Goal: Find specific page/section: Find specific page/section

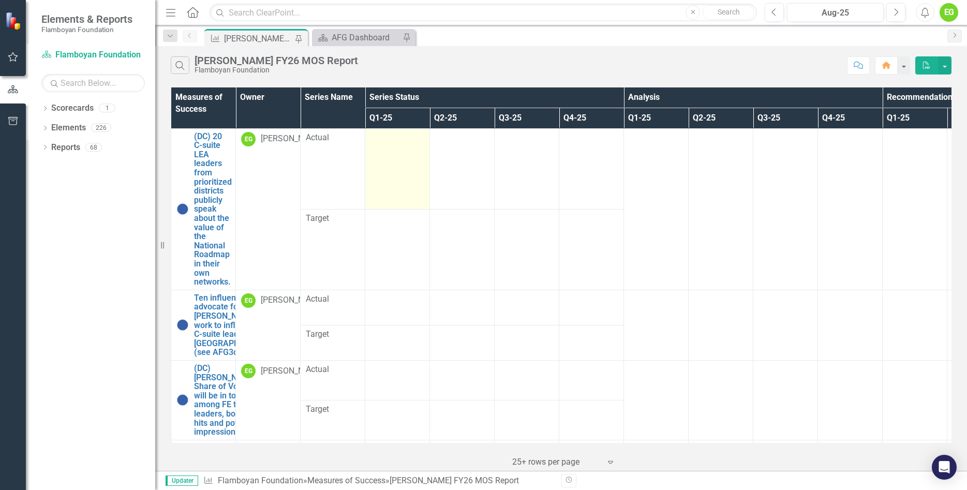
click at [413, 165] on td at bounding box center [397, 168] width 65 height 81
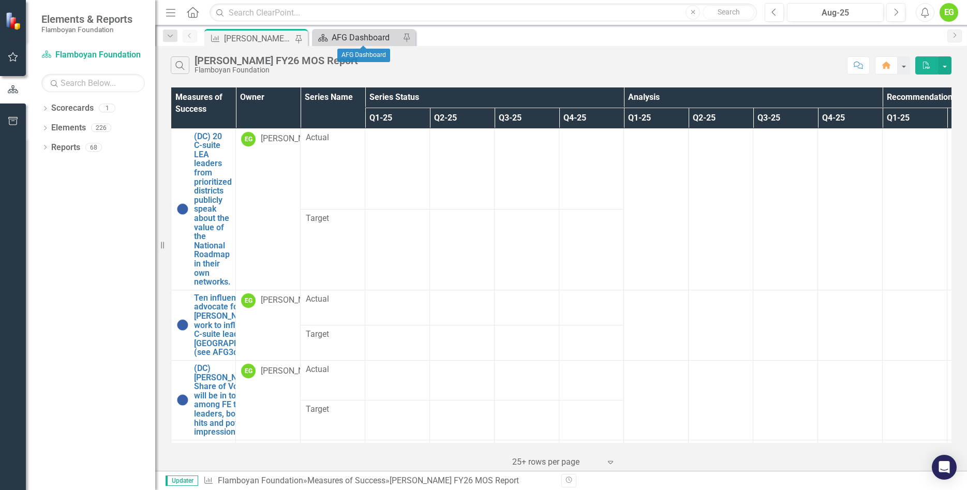
click at [366, 40] on div "AFG Dashboard" at bounding box center [366, 37] width 68 height 13
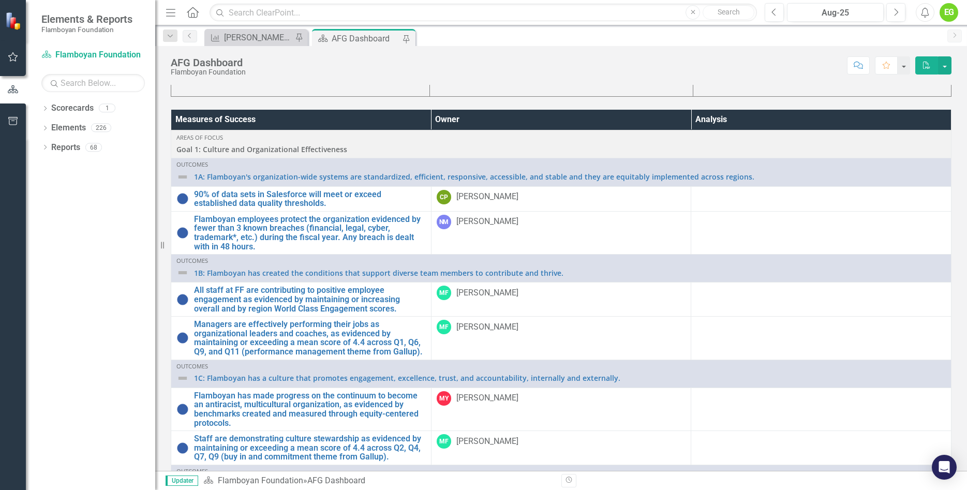
scroll to position [573, 0]
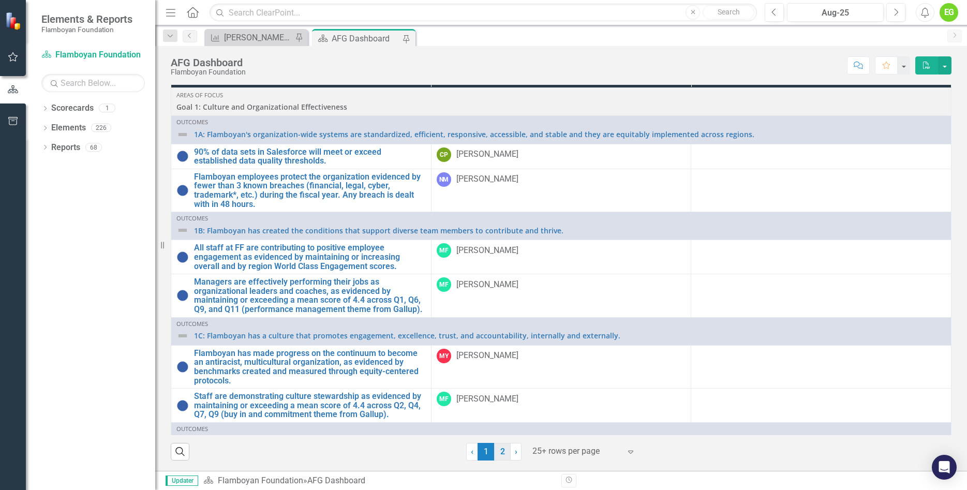
click at [498, 450] on link "2" at bounding box center [502, 452] width 17 height 18
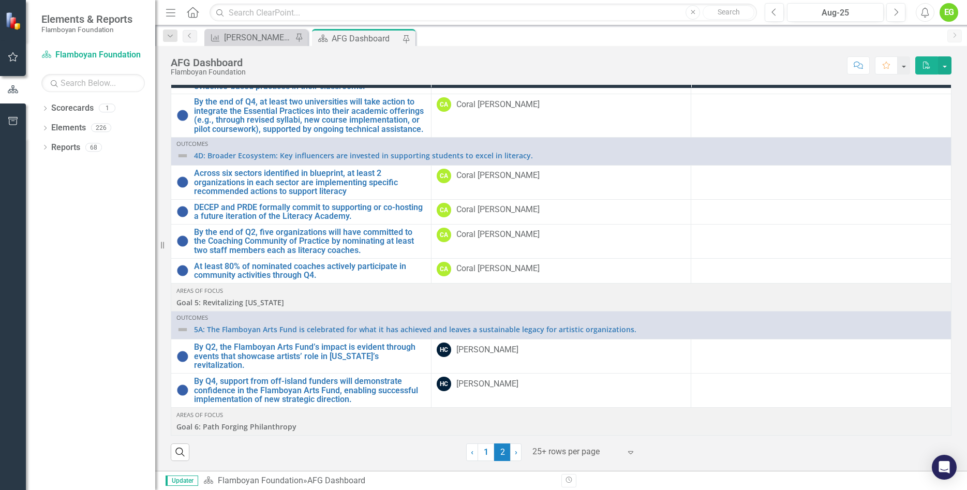
scroll to position [574, 0]
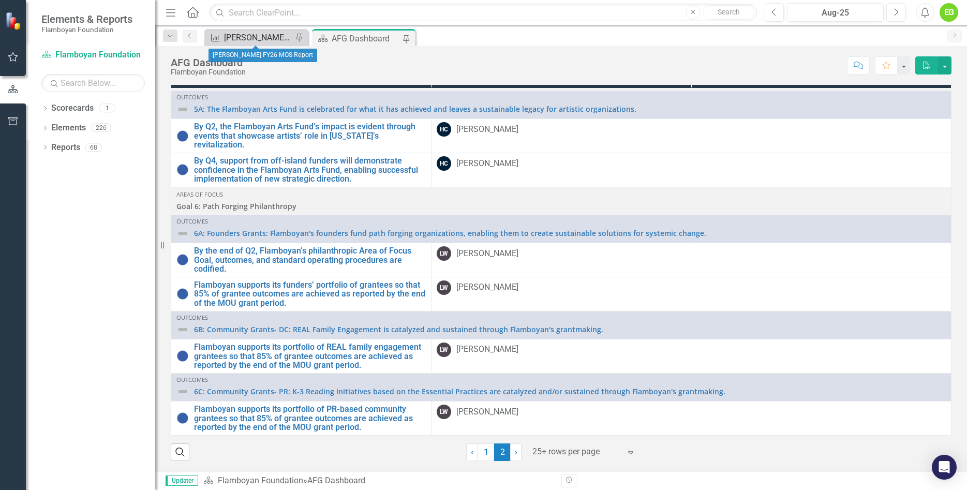
click at [218, 33] on div "Measure of Success" at bounding box center [213, 37] width 13 height 13
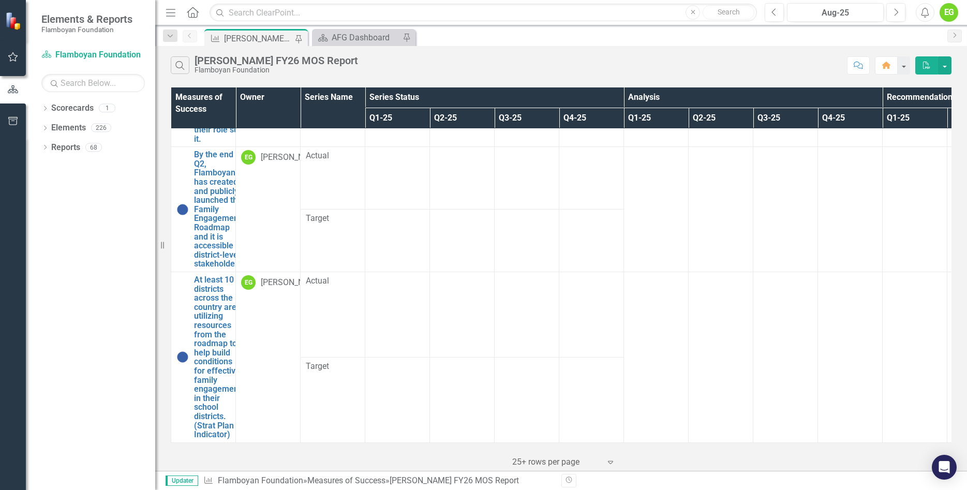
scroll to position [750, 0]
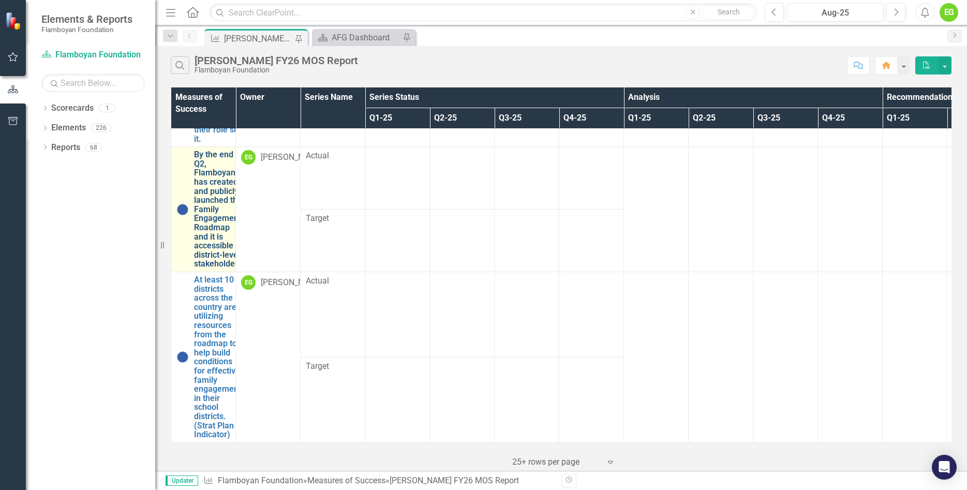
click at [219, 204] on link "By the end of Q2, Flamboyan has created and publicly launched the Family Engage…" at bounding box center [219, 209] width 51 height 119
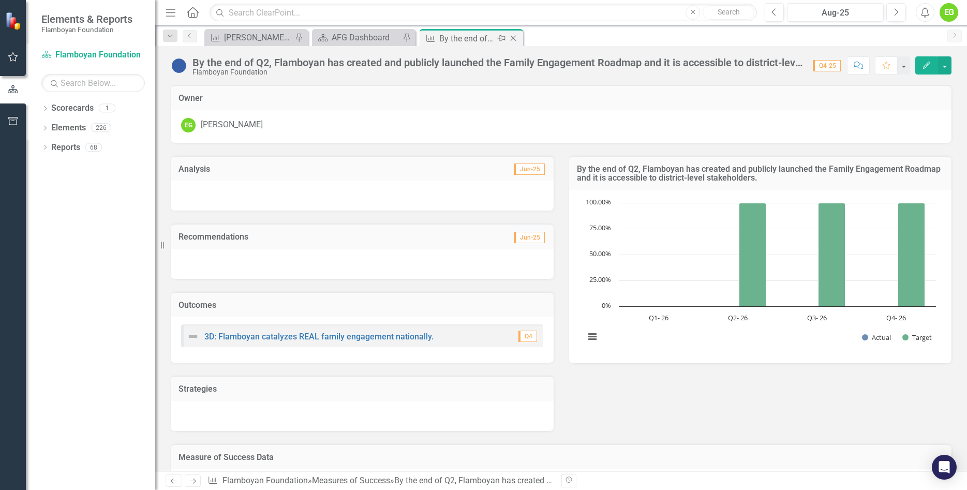
click at [516, 37] on icon "Close" at bounding box center [513, 38] width 10 height 8
click at [258, 39] on div "[PERSON_NAME] FY26 MOS Report" at bounding box center [258, 37] width 68 height 13
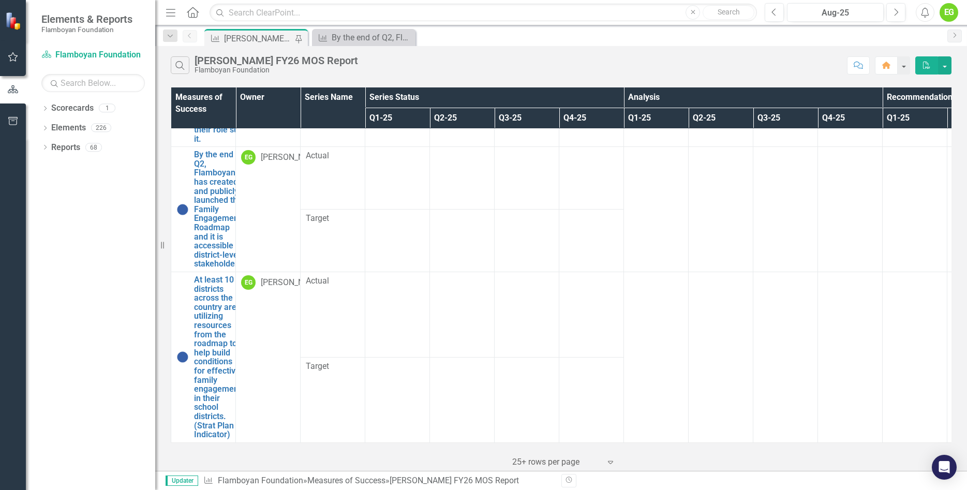
scroll to position [750, 0]
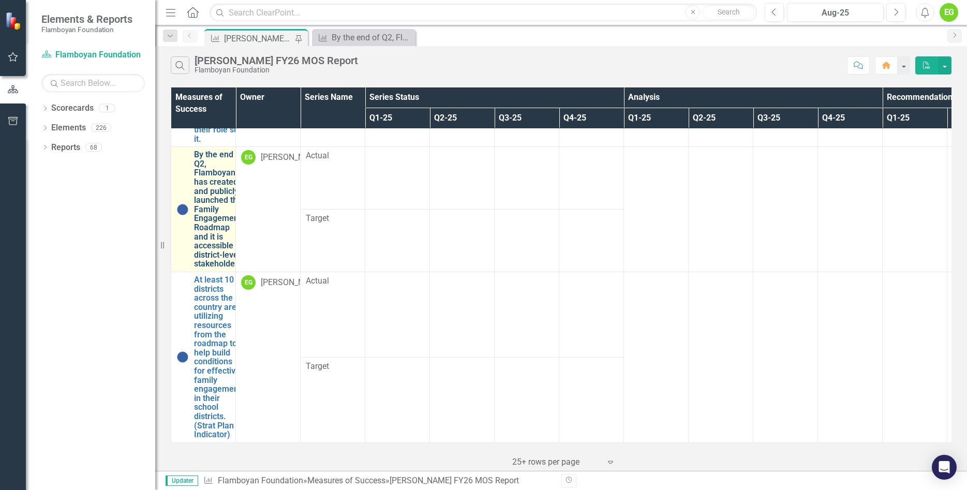
click at [212, 246] on link "By the end of Q2, Flamboyan has created and publicly launched the Family Engage…" at bounding box center [219, 209] width 51 height 119
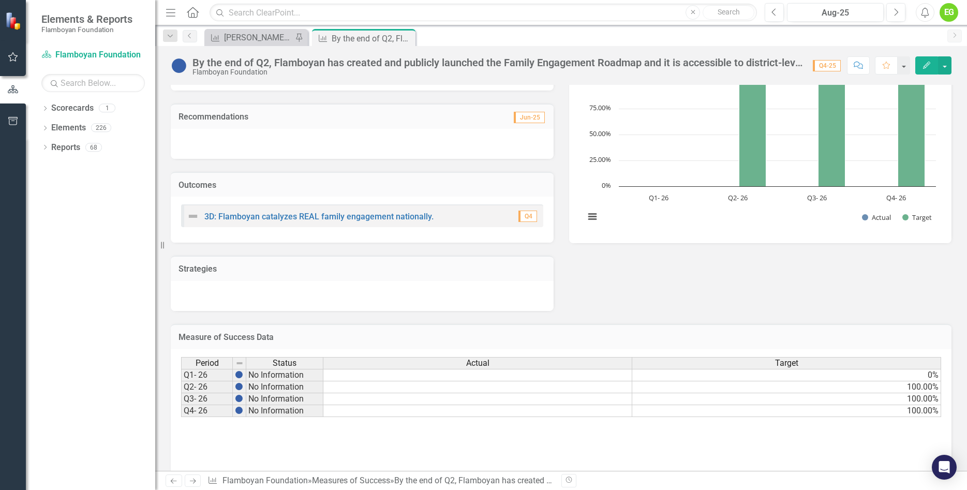
scroll to position [135, 0]
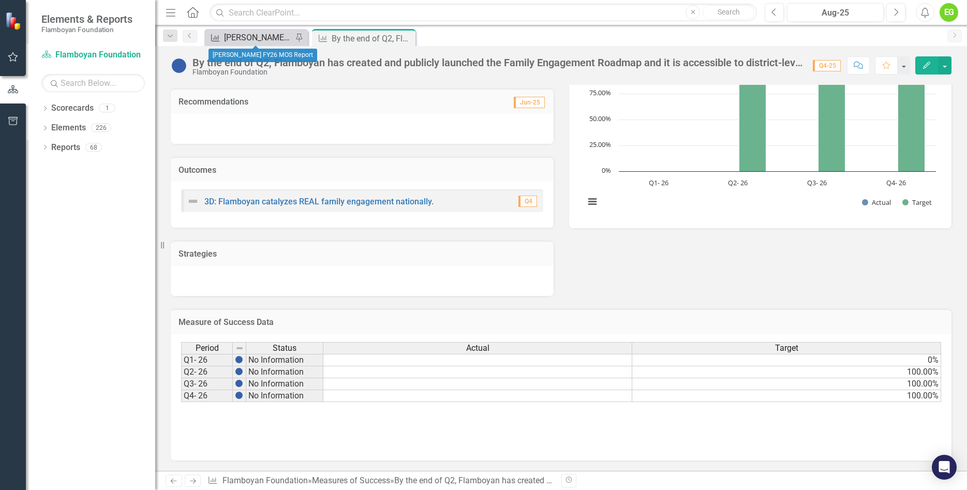
click at [270, 34] on div "[PERSON_NAME] FY26 MOS Report" at bounding box center [258, 37] width 68 height 13
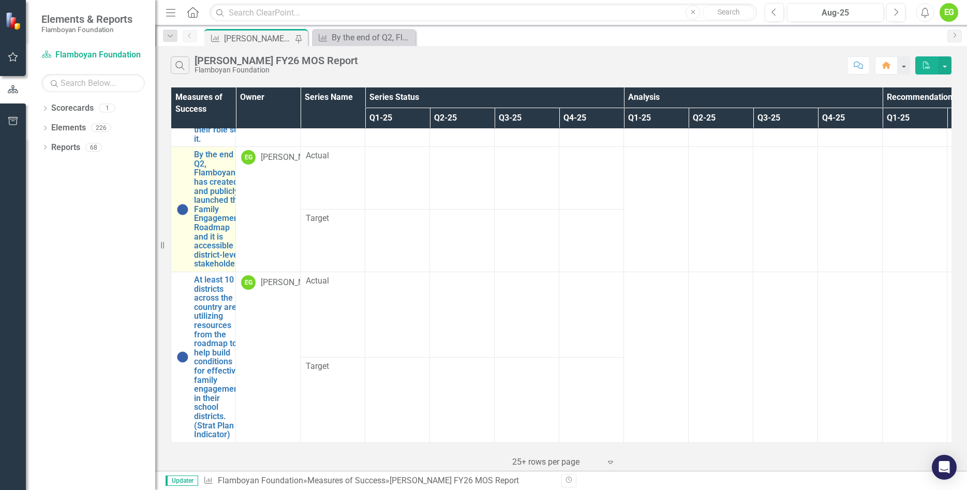
scroll to position [750, 0]
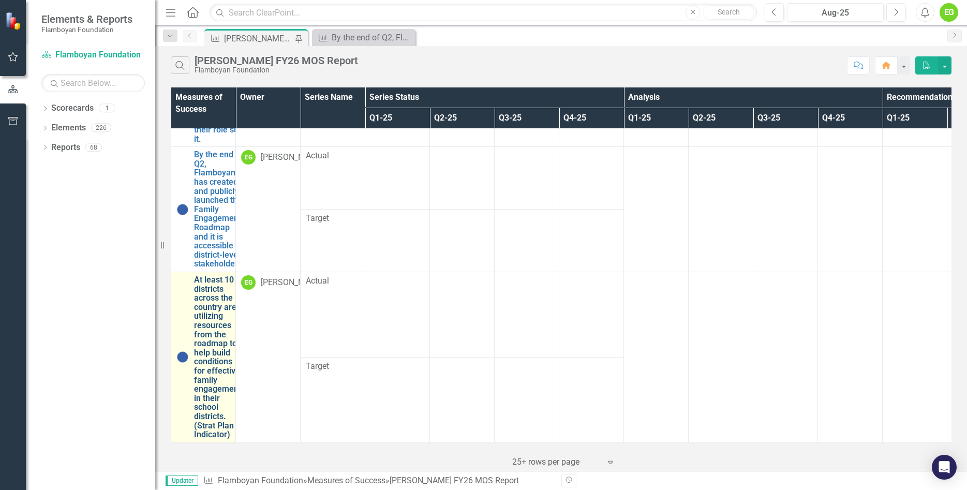
click at [211, 345] on link "At least 10 districts across the country are utilizing resources from the roadm…" at bounding box center [217, 357] width 47 height 164
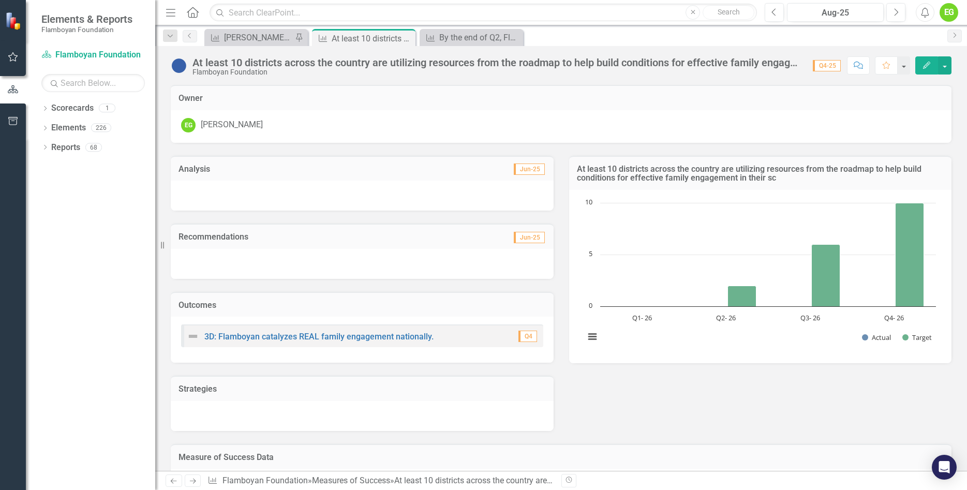
scroll to position [135, 0]
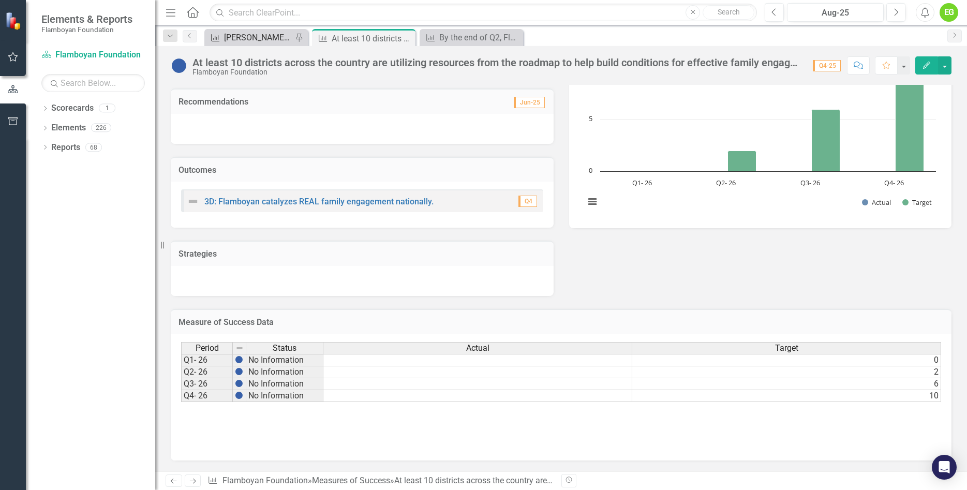
click at [277, 41] on div "[PERSON_NAME] FY26 MOS Report" at bounding box center [258, 37] width 68 height 13
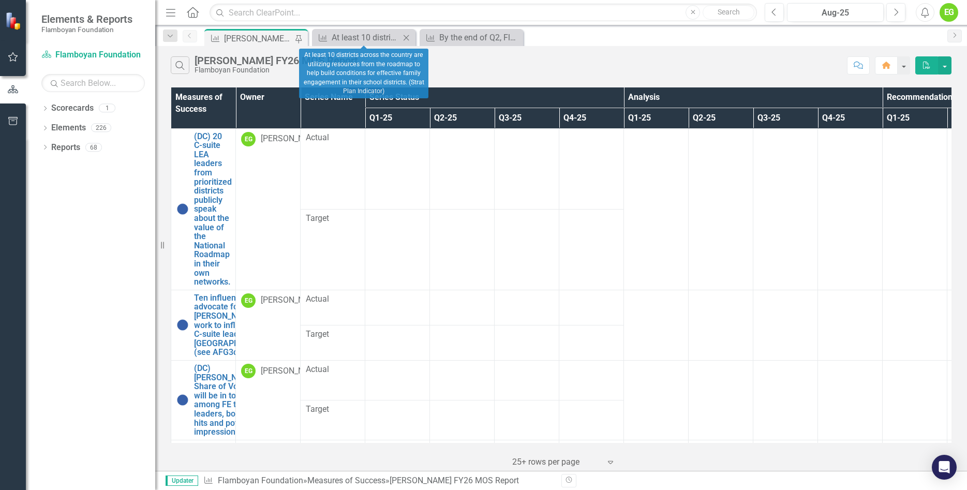
click at [405, 34] on icon "Close" at bounding box center [406, 38] width 10 height 8
click at [0, 0] on icon "Close" at bounding box center [0, 0] width 0 height 0
